Goal: Transaction & Acquisition: Purchase product/service

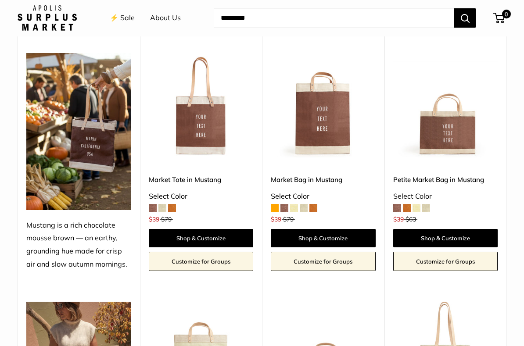
scroll to position [315, 0]
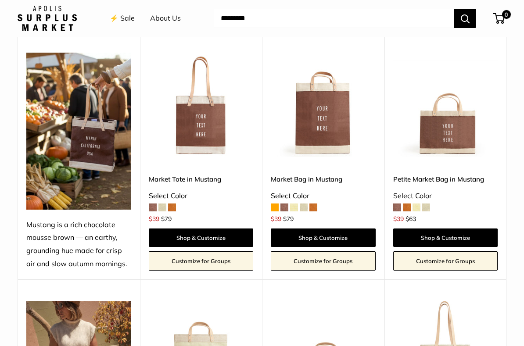
click at [408, 208] on span at bounding box center [407, 208] width 8 height 8
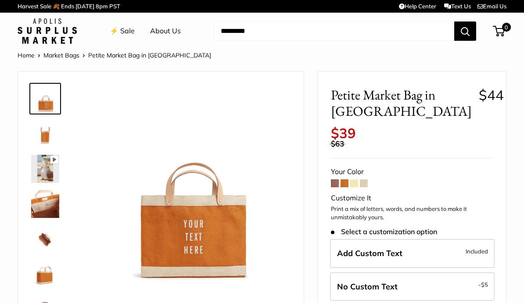
click at [358, 179] on span at bounding box center [354, 183] width 8 height 8
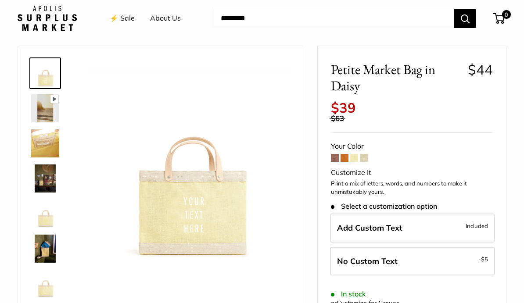
scroll to position [24, 0]
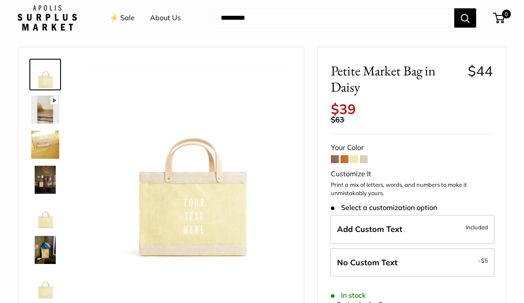
click at [121, 18] on link "⚡️ Sale" at bounding box center [122, 18] width 25 height 13
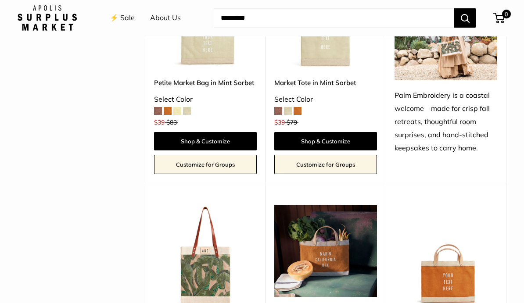
click at [231, 18] on input "Search..." at bounding box center [334, 18] width 240 height 19
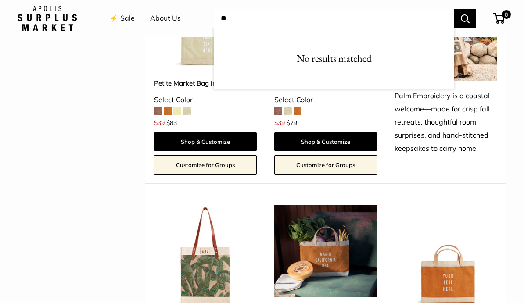
type input "*"
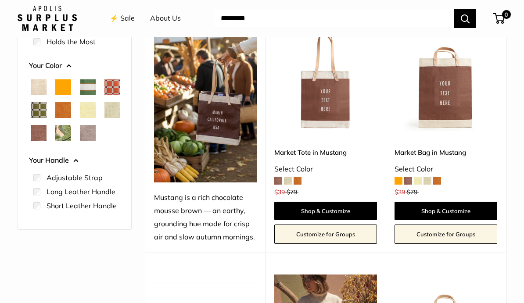
scroll to position [163, 0]
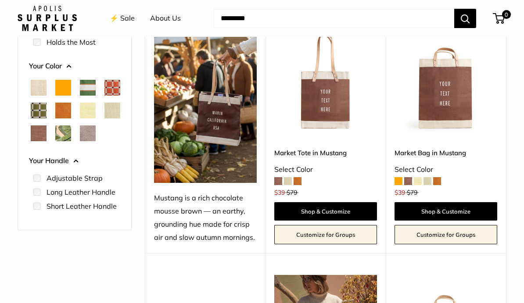
click at [225, 133] on img at bounding box center [205, 106] width 103 height 154
click at [223, 134] on img at bounding box center [205, 106] width 103 height 154
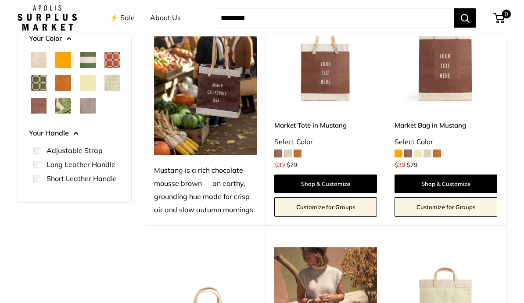
scroll to position [191, 0]
